Goal: Information Seeking & Learning: Find specific fact

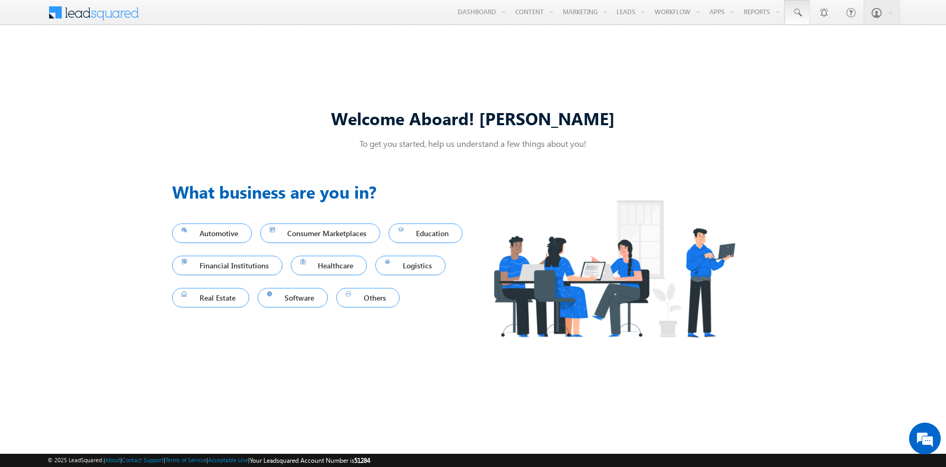
click at [797, 13] on span at bounding box center [797, 12] width 11 height 11
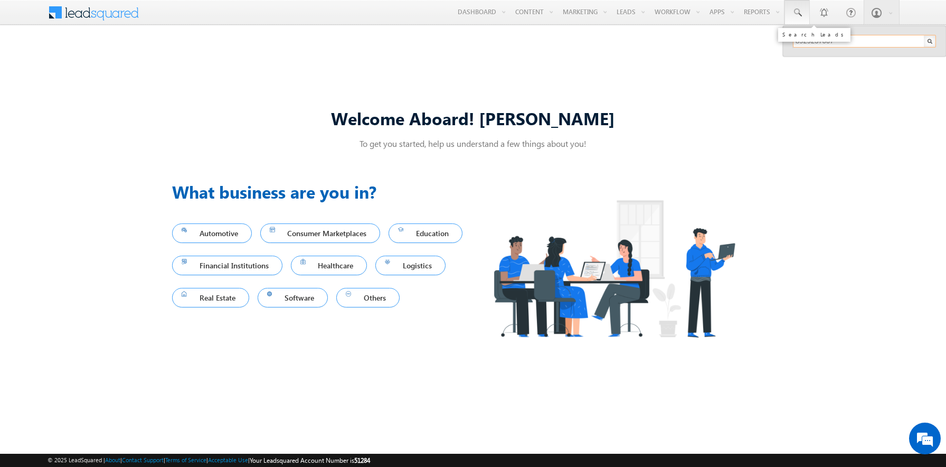
type input "8929237667"
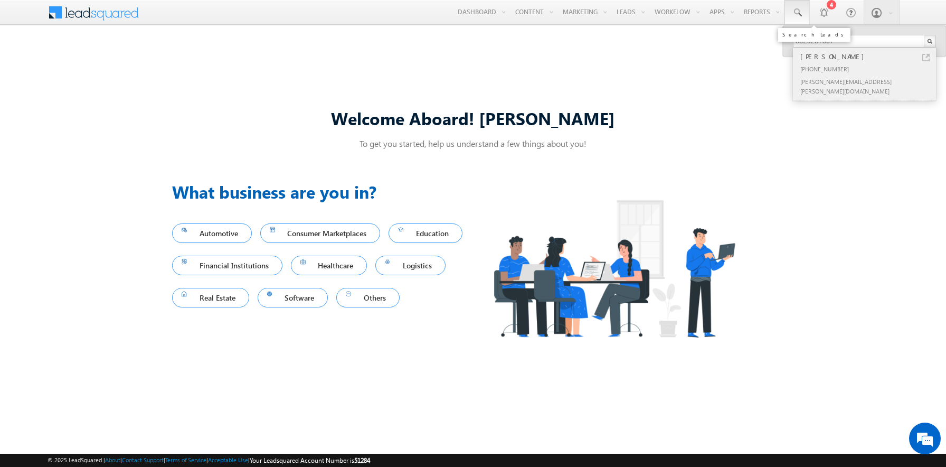
click at [869, 56] on div "[PERSON_NAME]" at bounding box center [868, 57] width 141 height 12
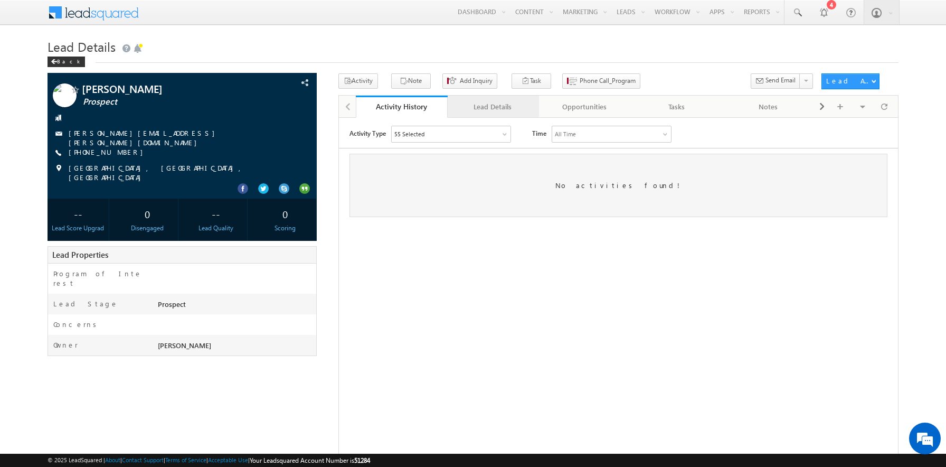
click at [492, 107] on div "Lead Details" at bounding box center [493, 106] width 74 height 13
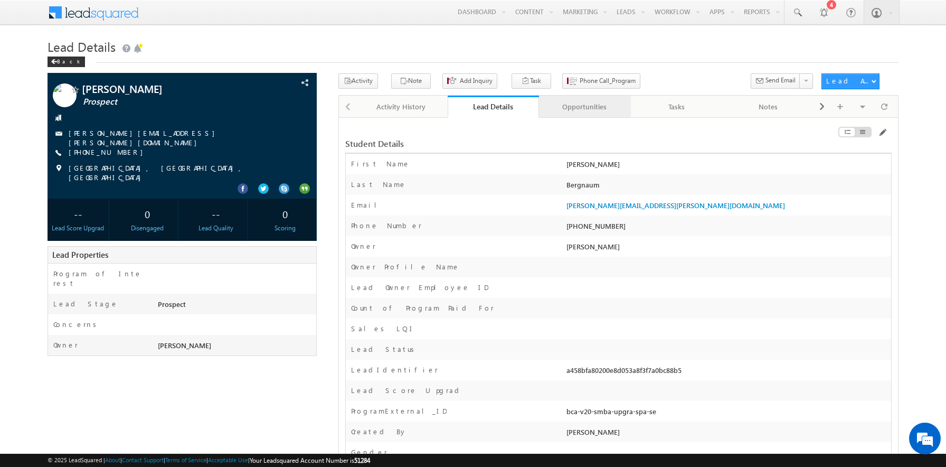
click at [584, 107] on div "Opportunities" at bounding box center [584, 106] width 74 height 13
